Goal: Task Accomplishment & Management: Complete application form

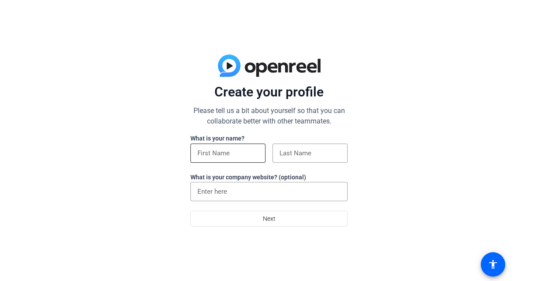
click at [245, 151] on input at bounding box center [227, 153] width 61 height 10
type input "[PERSON_NAME]"
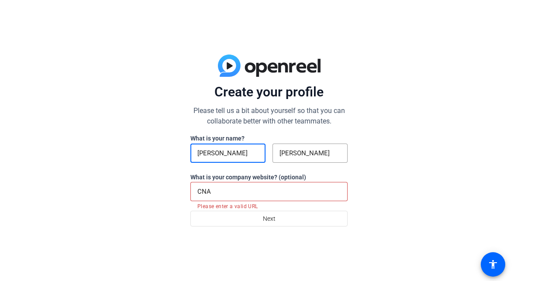
click at [231, 193] on input "CNA" at bounding box center [268, 191] width 143 height 10
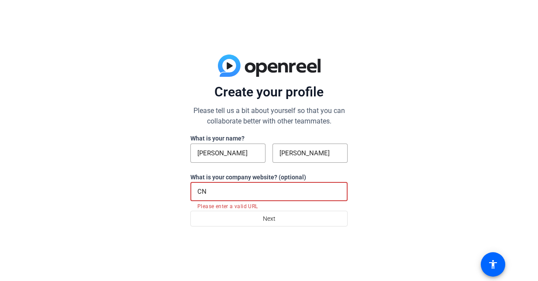
type input "C"
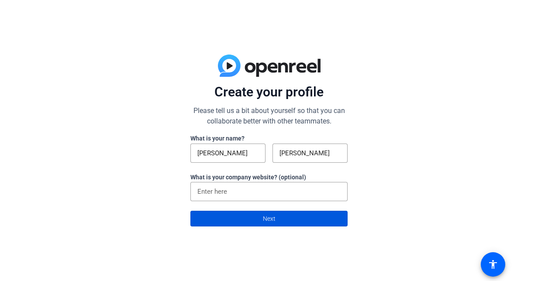
click at [246, 216] on span at bounding box center [269, 218] width 156 height 21
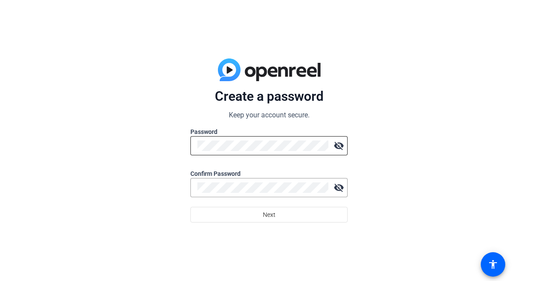
click at [233, 152] on div at bounding box center [262, 145] width 131 height 19
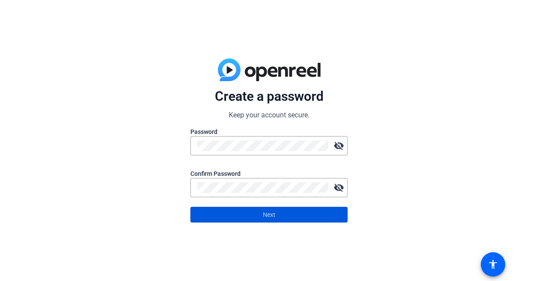
click at [261, 209] on span at bounding box center [269, 214] width 156 height 21
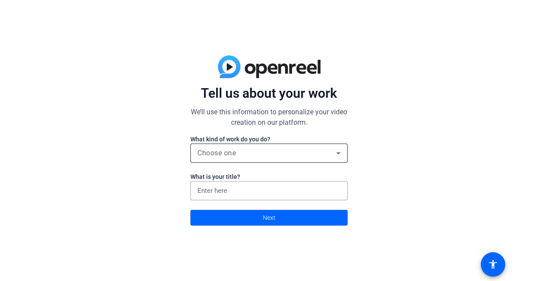
click at [261, 155] on div "Choose one" at bounding box center [266, 153] width 139 height 10
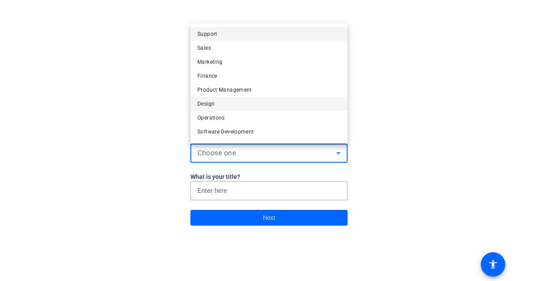
scroll to position [26, 0]
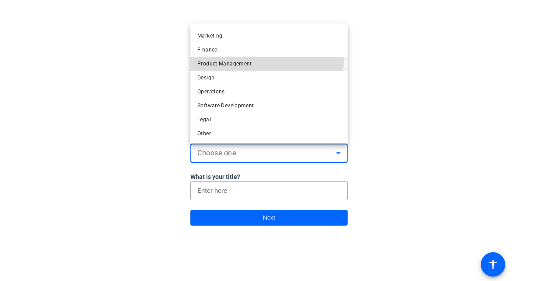
click at [235, 60] on span "Product Management" at bounding box center [224, 64] width 55 height 10
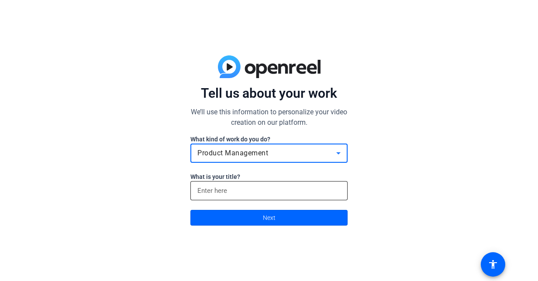
click at [236, 181] on div at bounding box center [268, 190] width 143 height 19
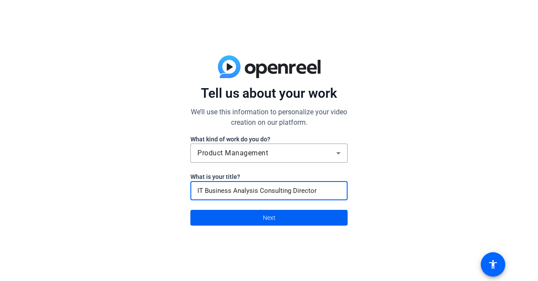
type input "IT Business Analysis Consulting Director"
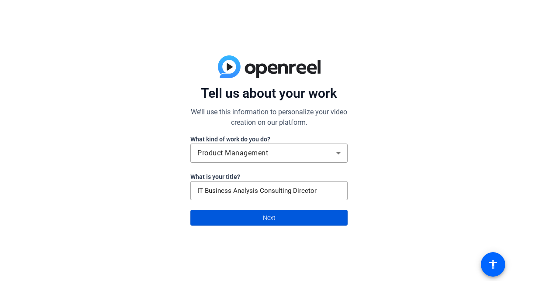
click at [252, 217] on span at bounding box center [269, 217] width 156 height 21
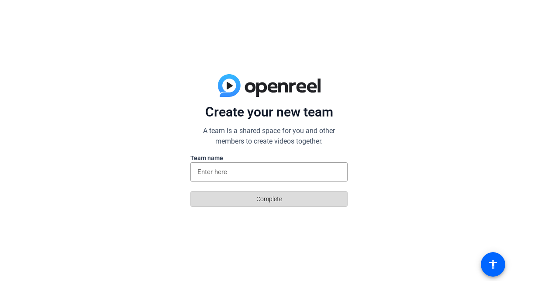
click at [245, 203] on span at bounding box center [269, 199] width 156 height 21
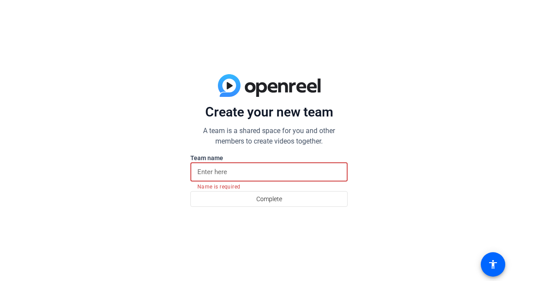
click at [229, 172] on input at bounding box center [268, 172] width 143 height 10
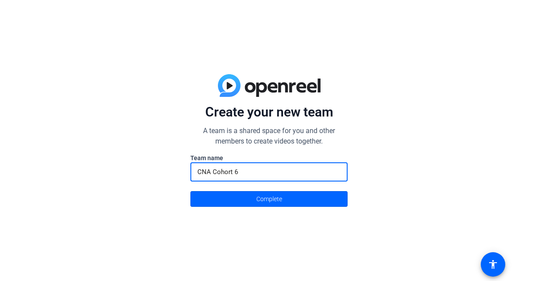
type input "CNA Cohort 6"
click at [190, 191] on button "Complete" at bounding box center [268, 199] width 157 height 16
